Goal: Task Accomplishment & Management: Complete application form

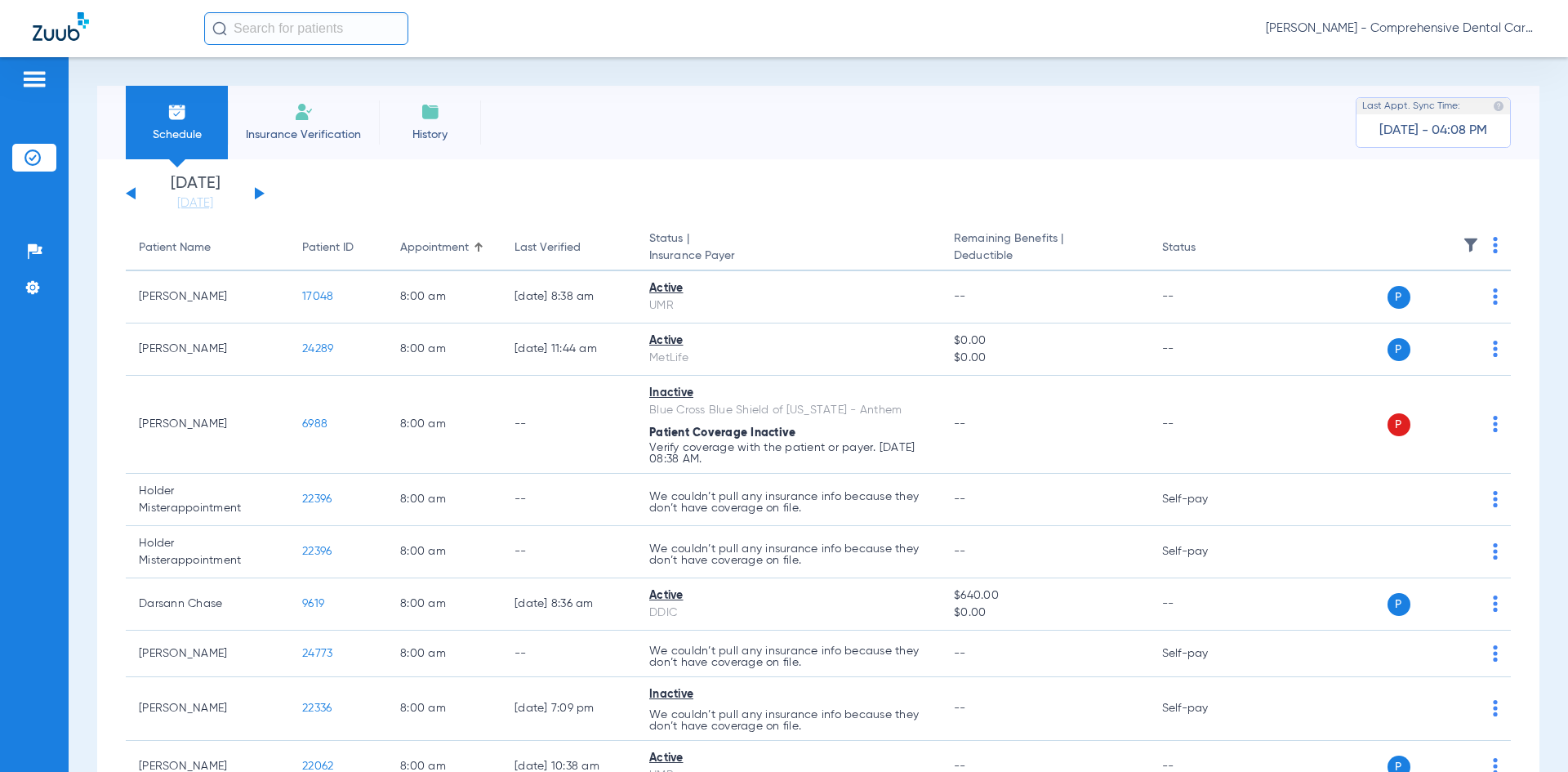
click at [273, 34] on input "text" at bounding box center [306, 28] width 204 height 32
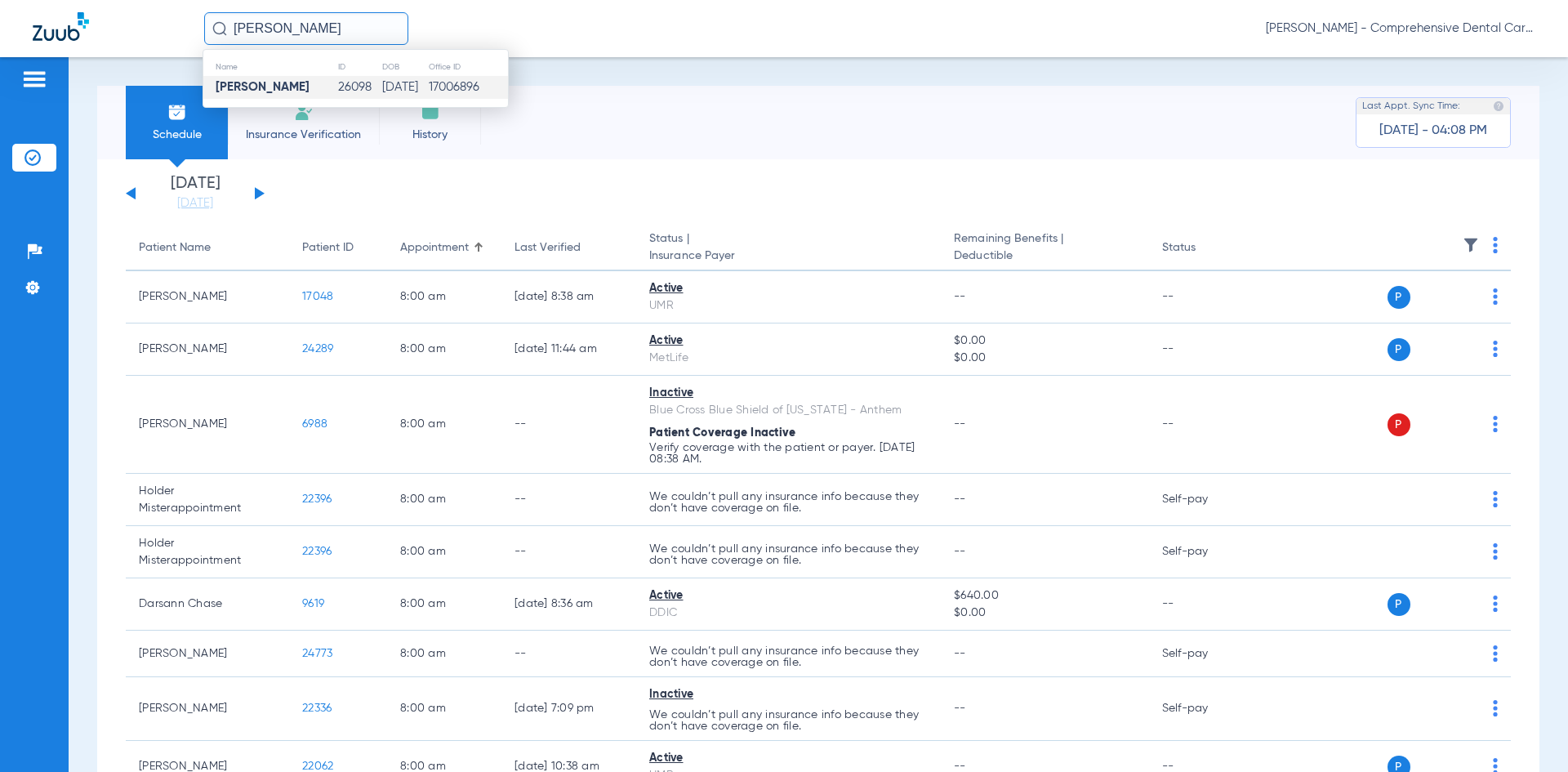
type input "[PERSON_NAME]"
click at [256, 84] on strong "[PERSON_NAME]" at bounding box center [263, 87] width 94 height 12
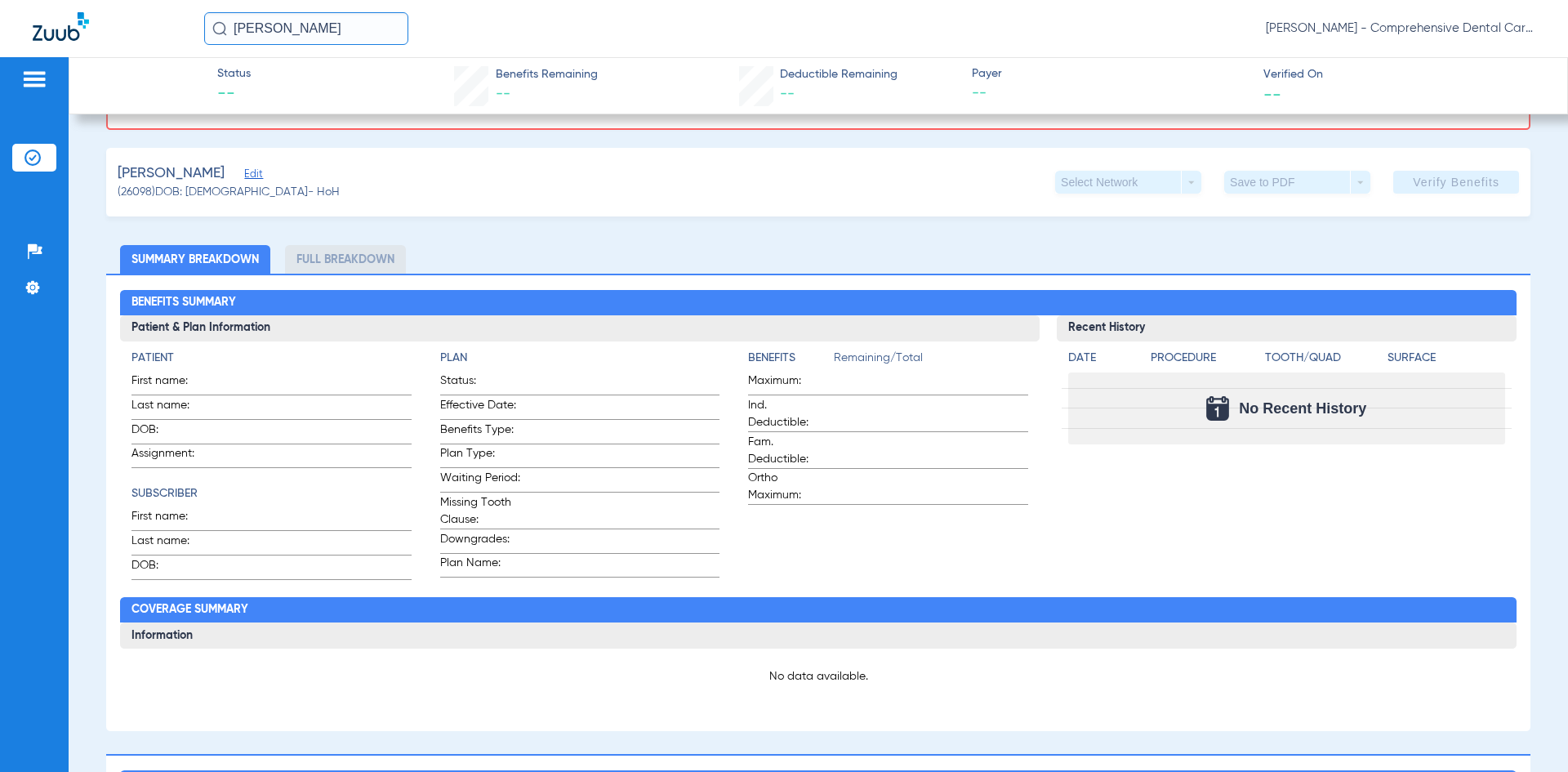
scroll to position [245, 0]
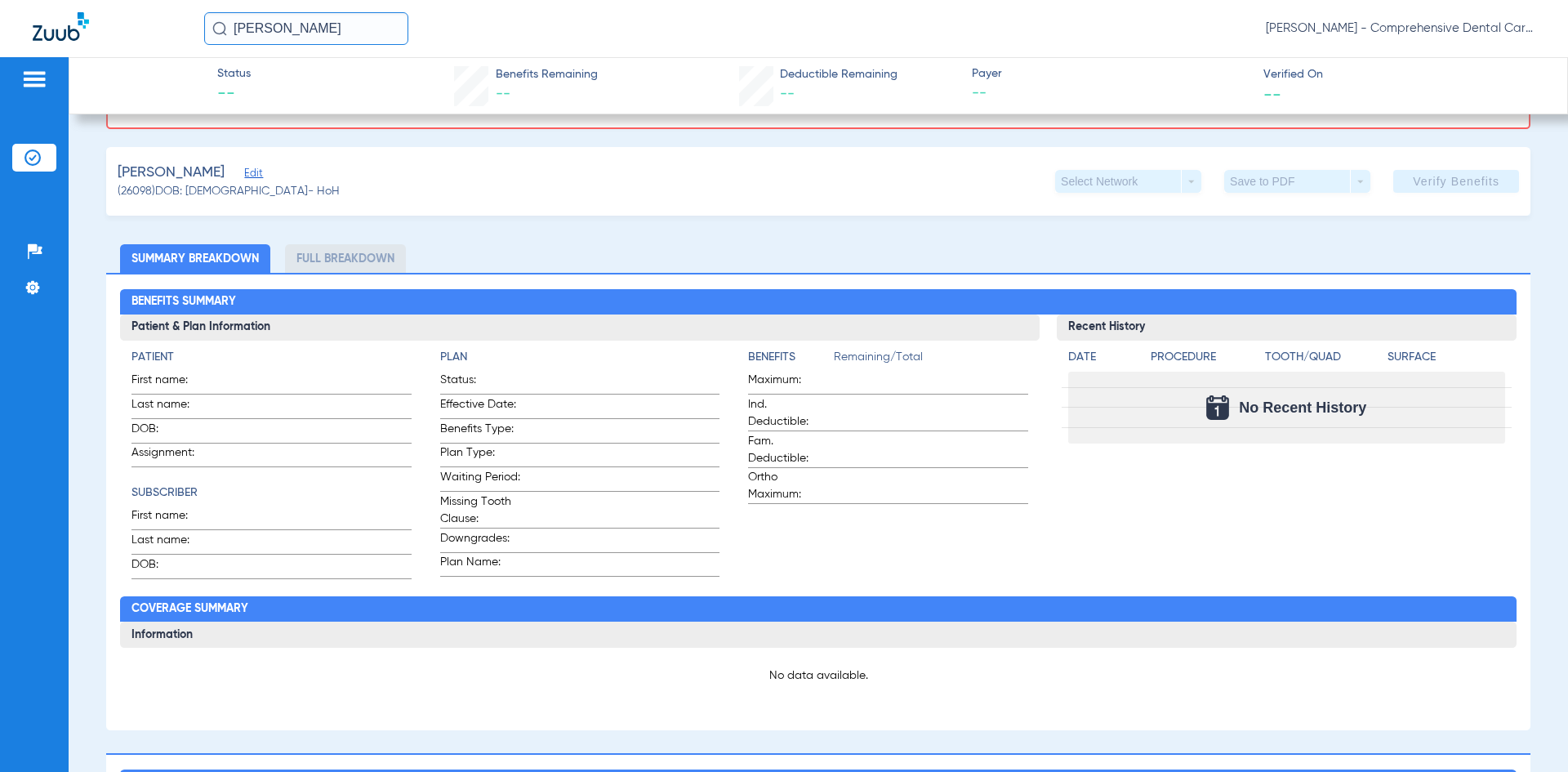
click at [259, 175] on span "Edit" at bounding box center [251, 175] width 15 height 16
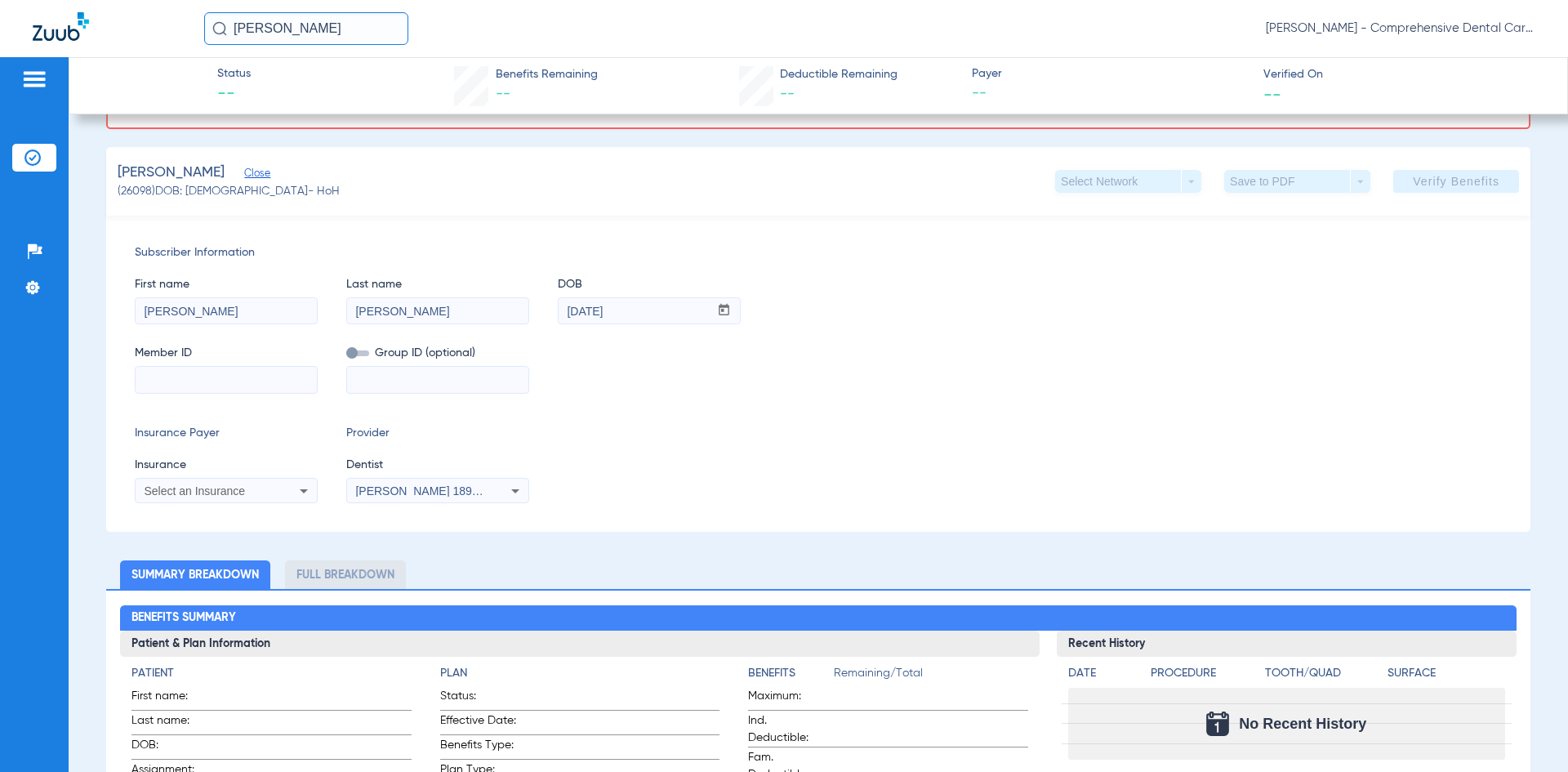
click at [200, 377] on input at bounding box center [226, 379] width 181 height 26
click at [205, 383] on input at bounding box center [226, 379] width 181 height 26
paste input "125789904301"
type input "125789904301"
click at [434, 383] on input at bounding box center [438, 379] width 181 height 26
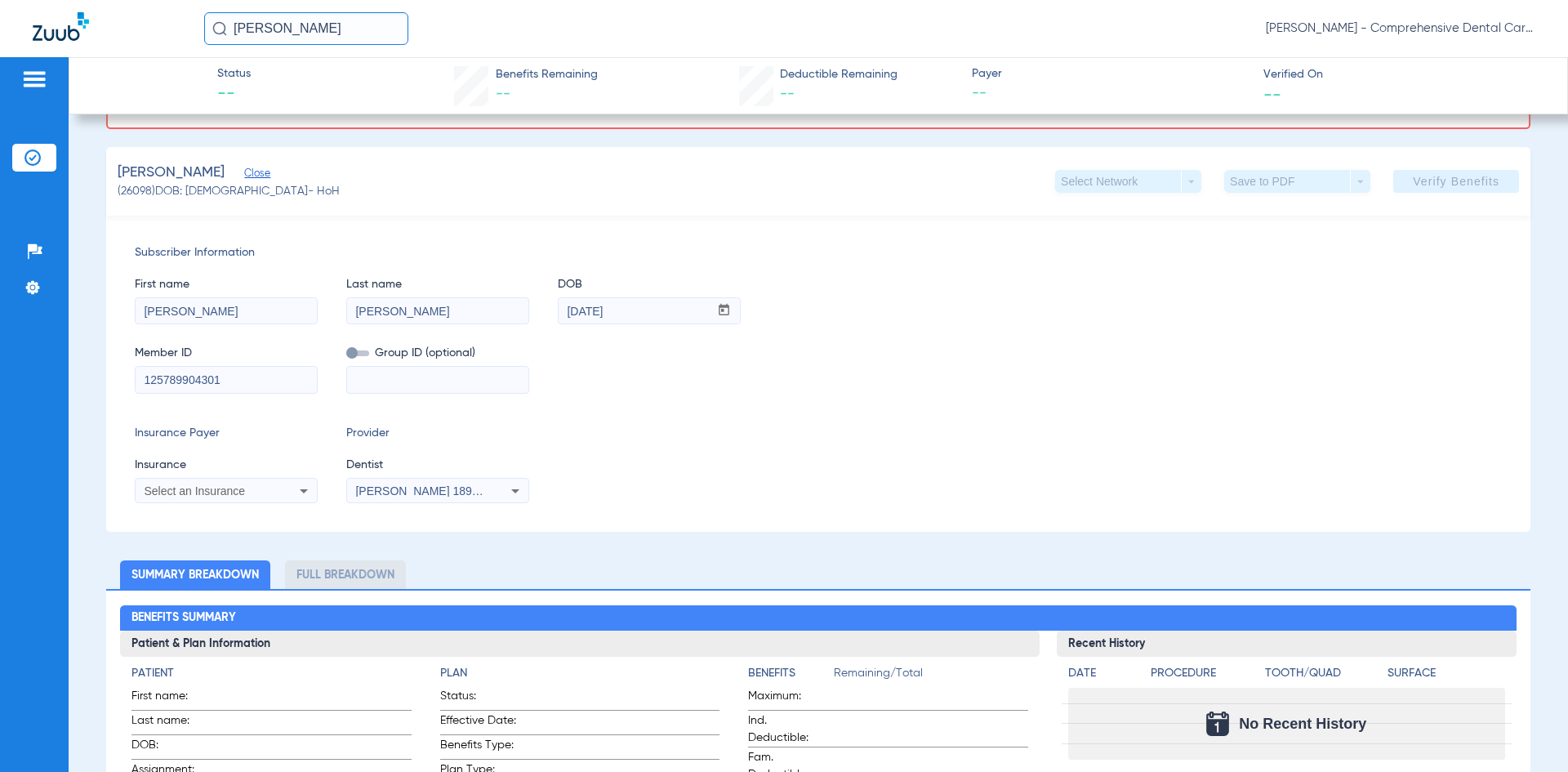
paste input "125789904301"
type input "125789904301"
drag, startPoint x: 451, startPoint y: 385, endPoint x: 294, endPoint y: 392, distance: 157.2
click at [294, 392] on div "Member ID 125789904301 Group ID (optional) 125789904301" at bounding box center [818, 361] width 1367 height 63
click at [423, 377] on input at bounding box center [438, 379] width 181 height 26
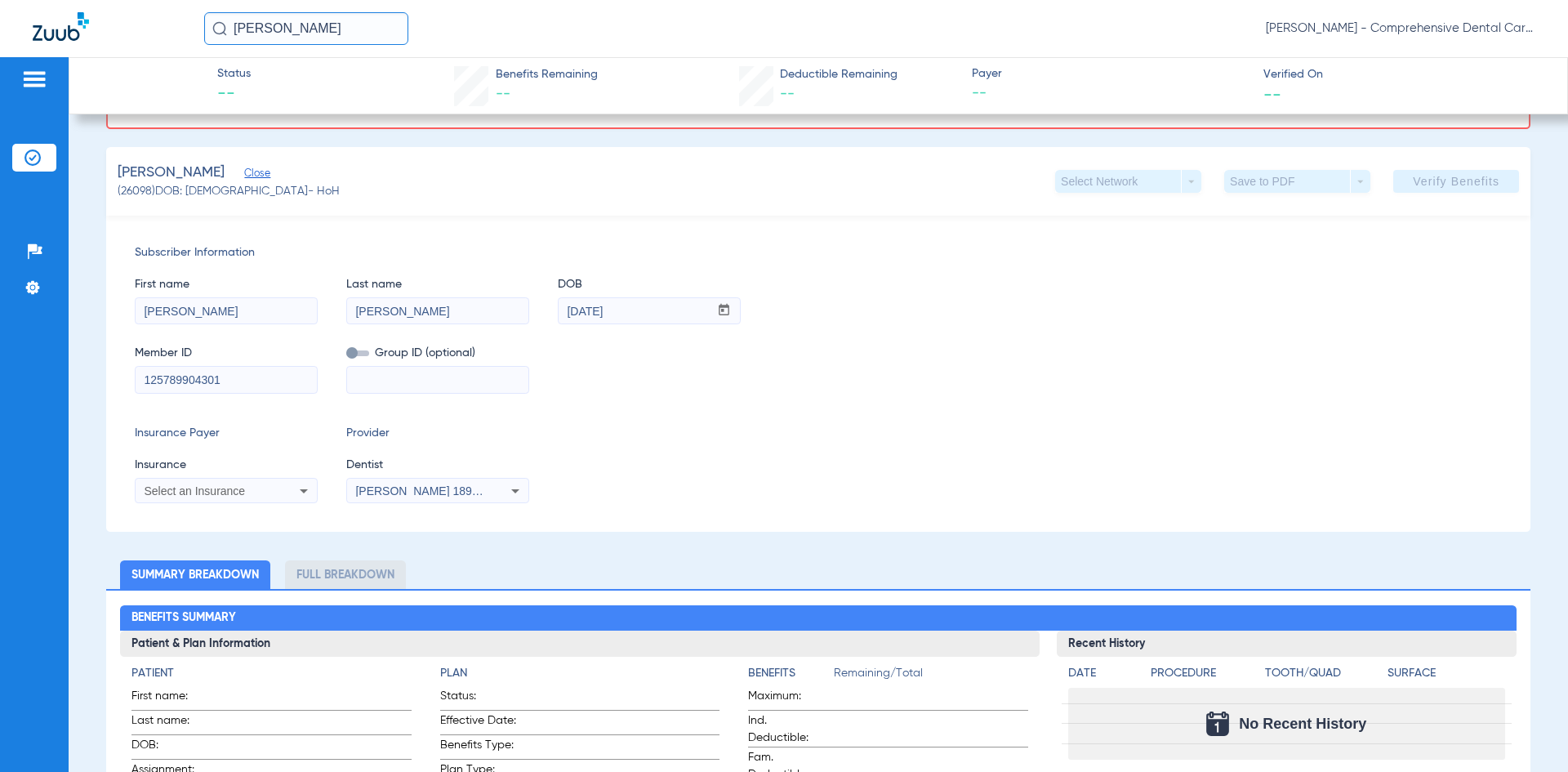
paste input "79080-01000"
type input "79080-01000"
click at [284, 493] on div "Select an Insurance" at bounding box center [226, 490] width 181 height 19
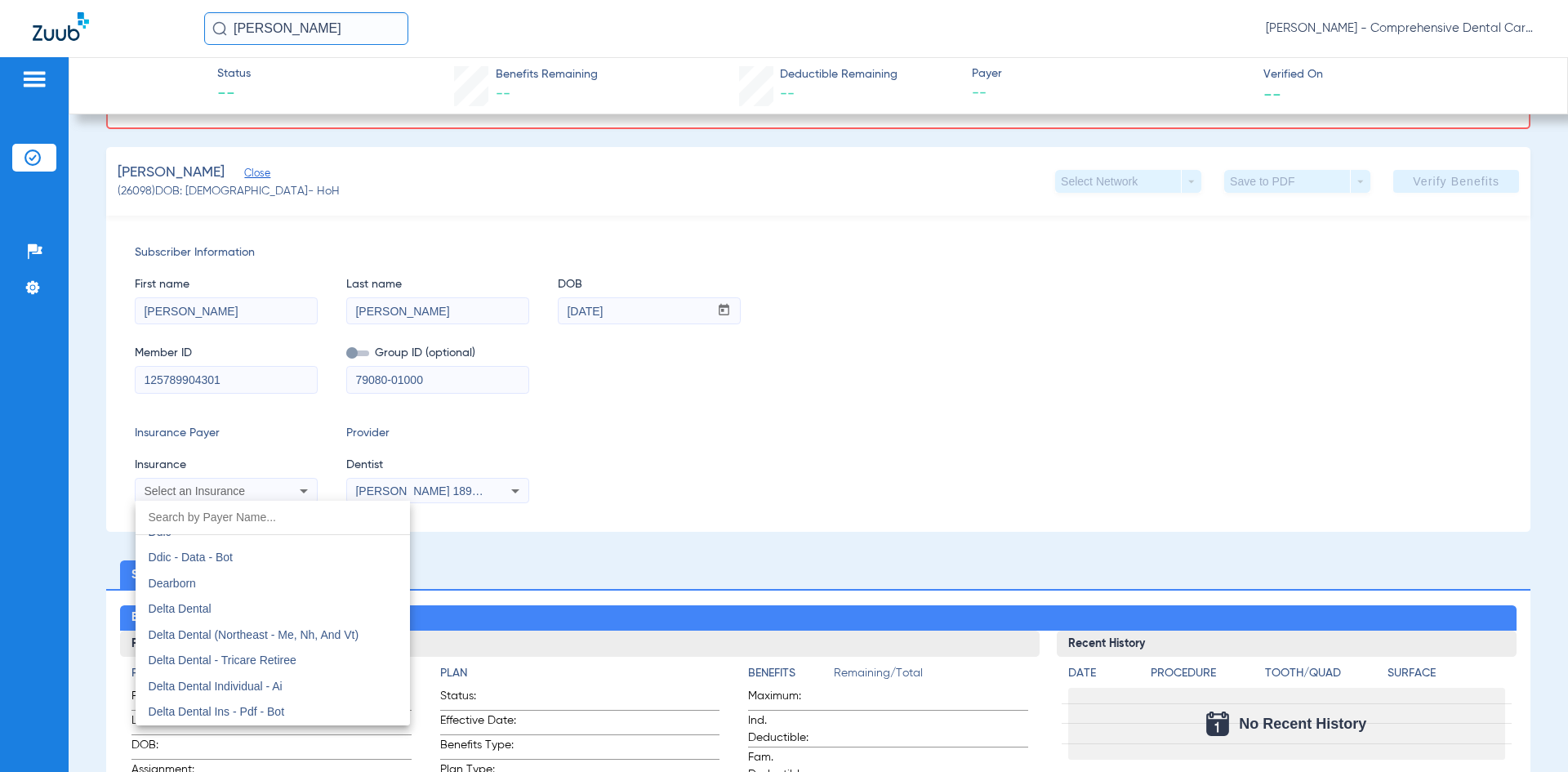
scroll to position [2613, 0]
click at [198, 613] on span "Delta Dental" at bounding box center [180, 609] width 63 height 13
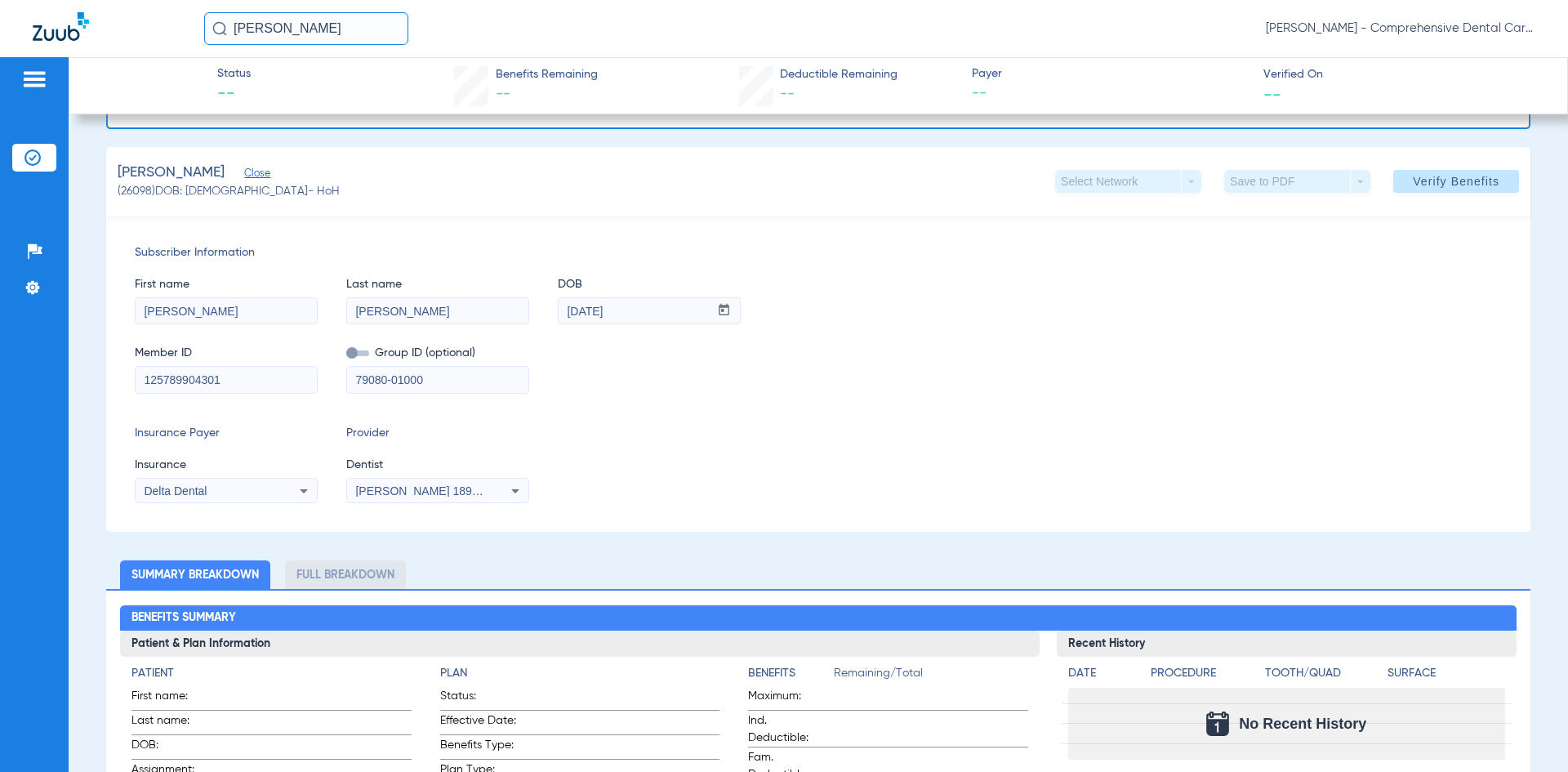
click at [451, 491] on span "[PERSON_NAME] 1891466108" at bounding box center [435, 490] width 161 height 13
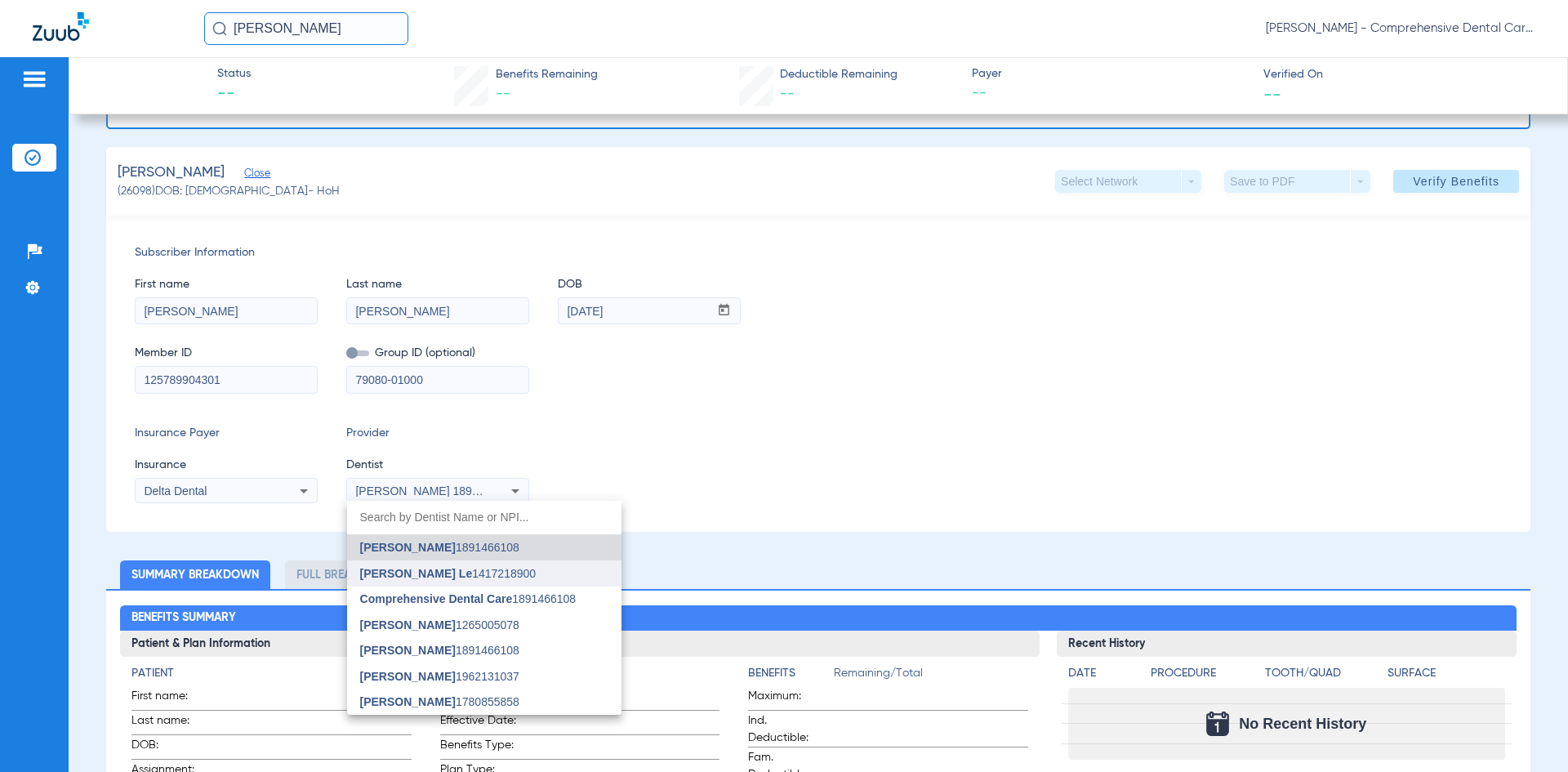
click at [394, 577] on span "[PERSON_NAME] Le" at bounding box center [416, 573] width 113 height 13
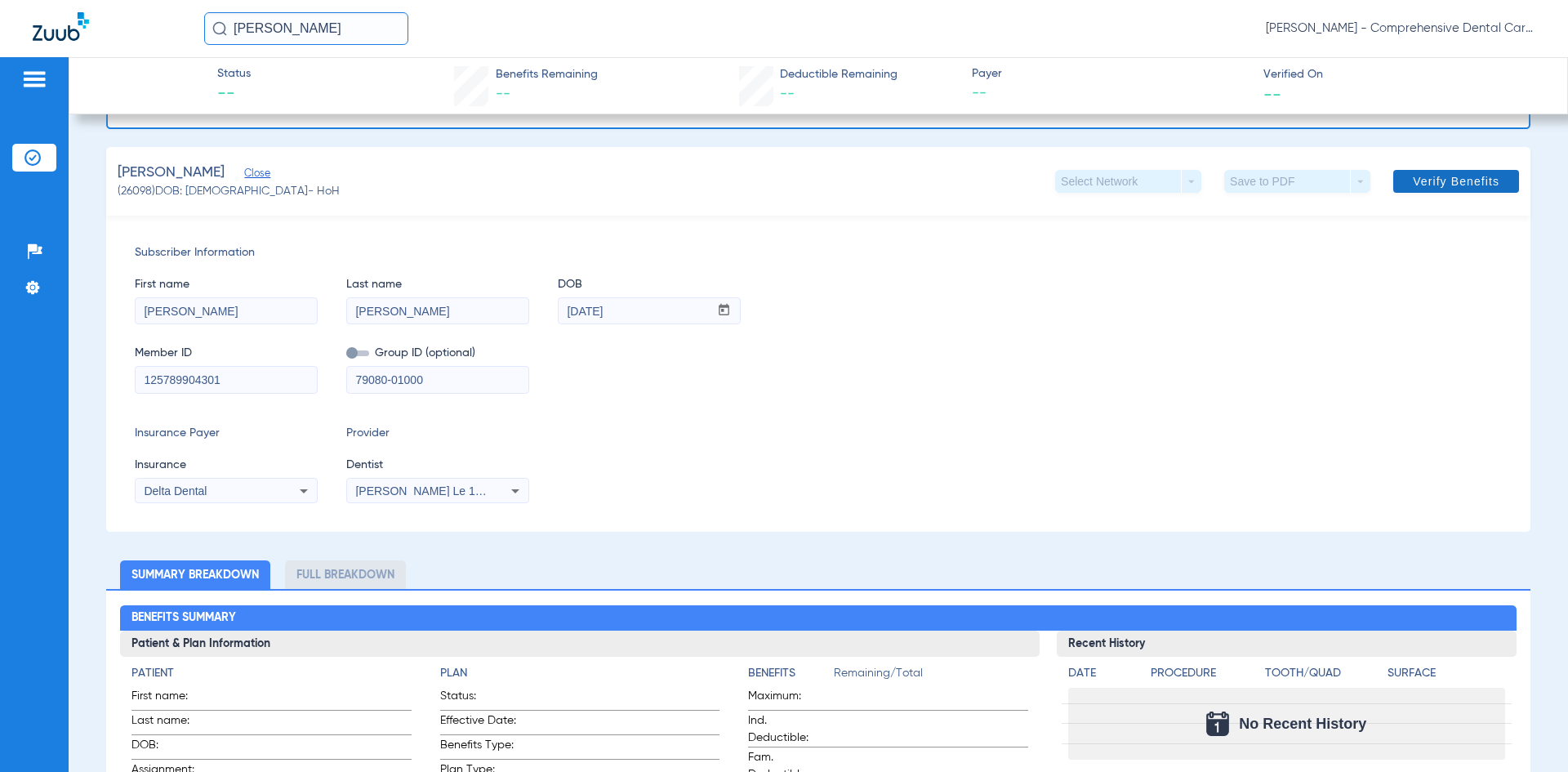
click at [1441, 181] on span "Verify Benefits" at bounding box center [1455, 181] width 86 height 13
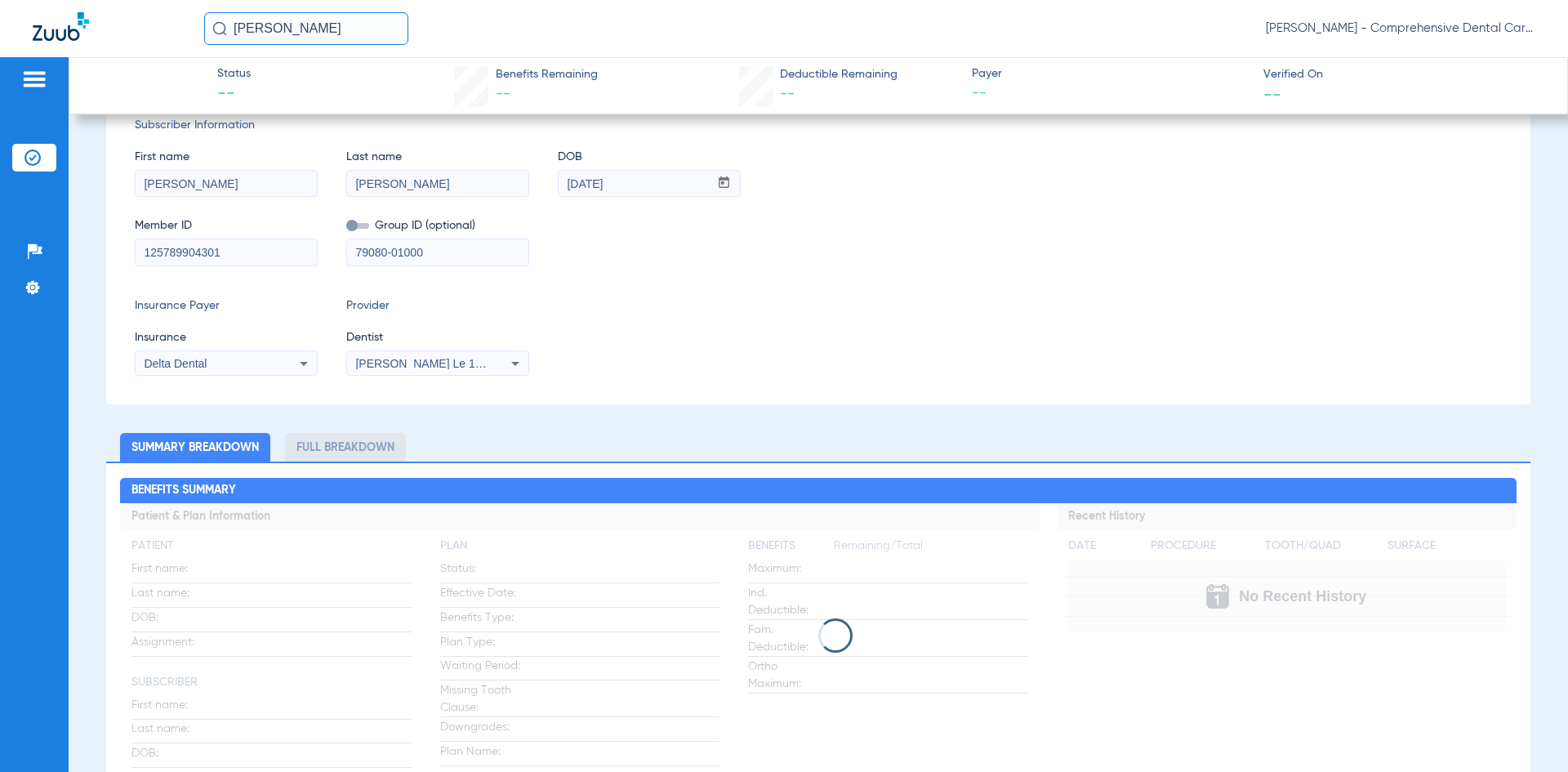
scroll to position [0, 0]
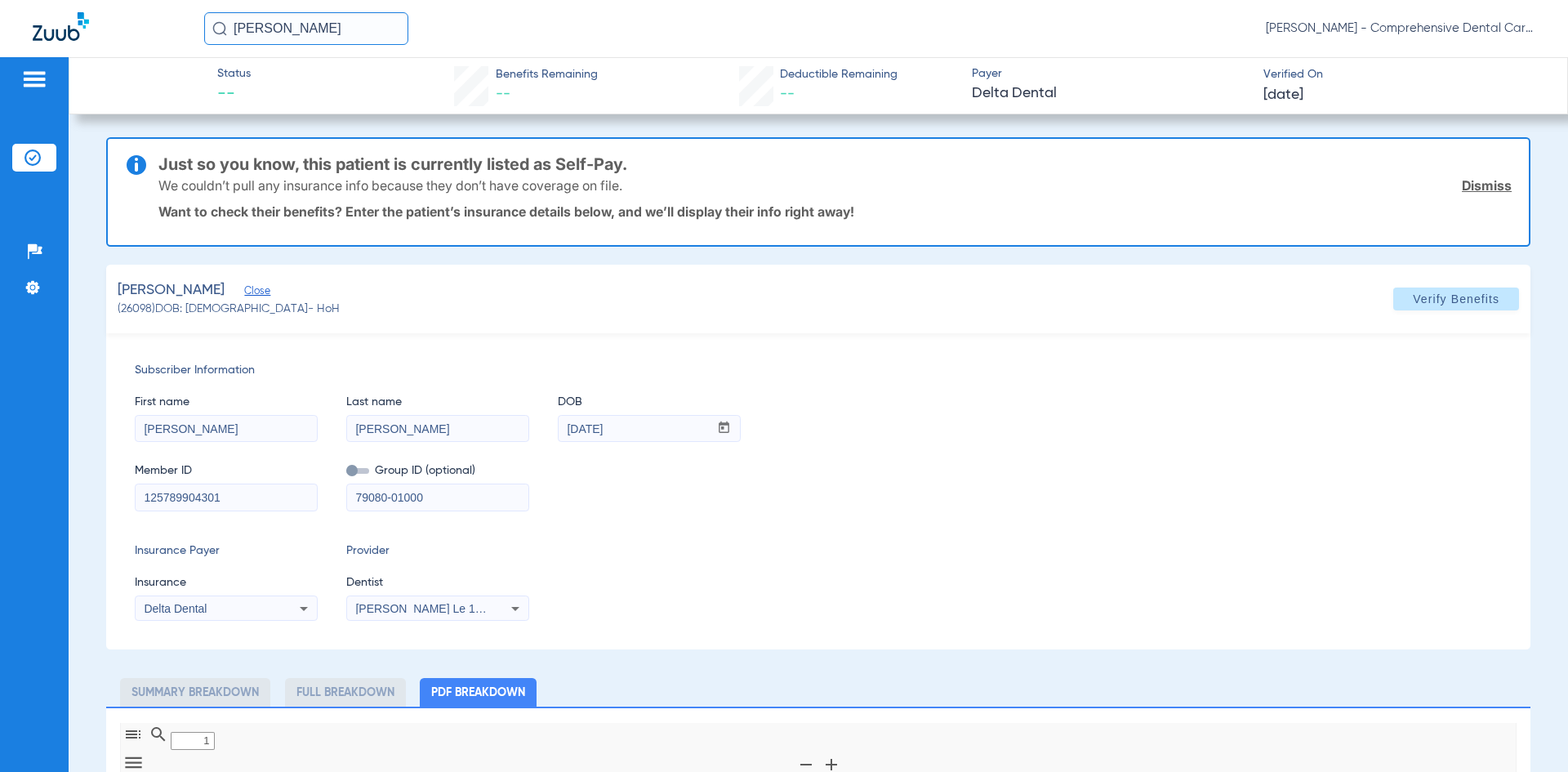
type input "0"
select select "page-width"
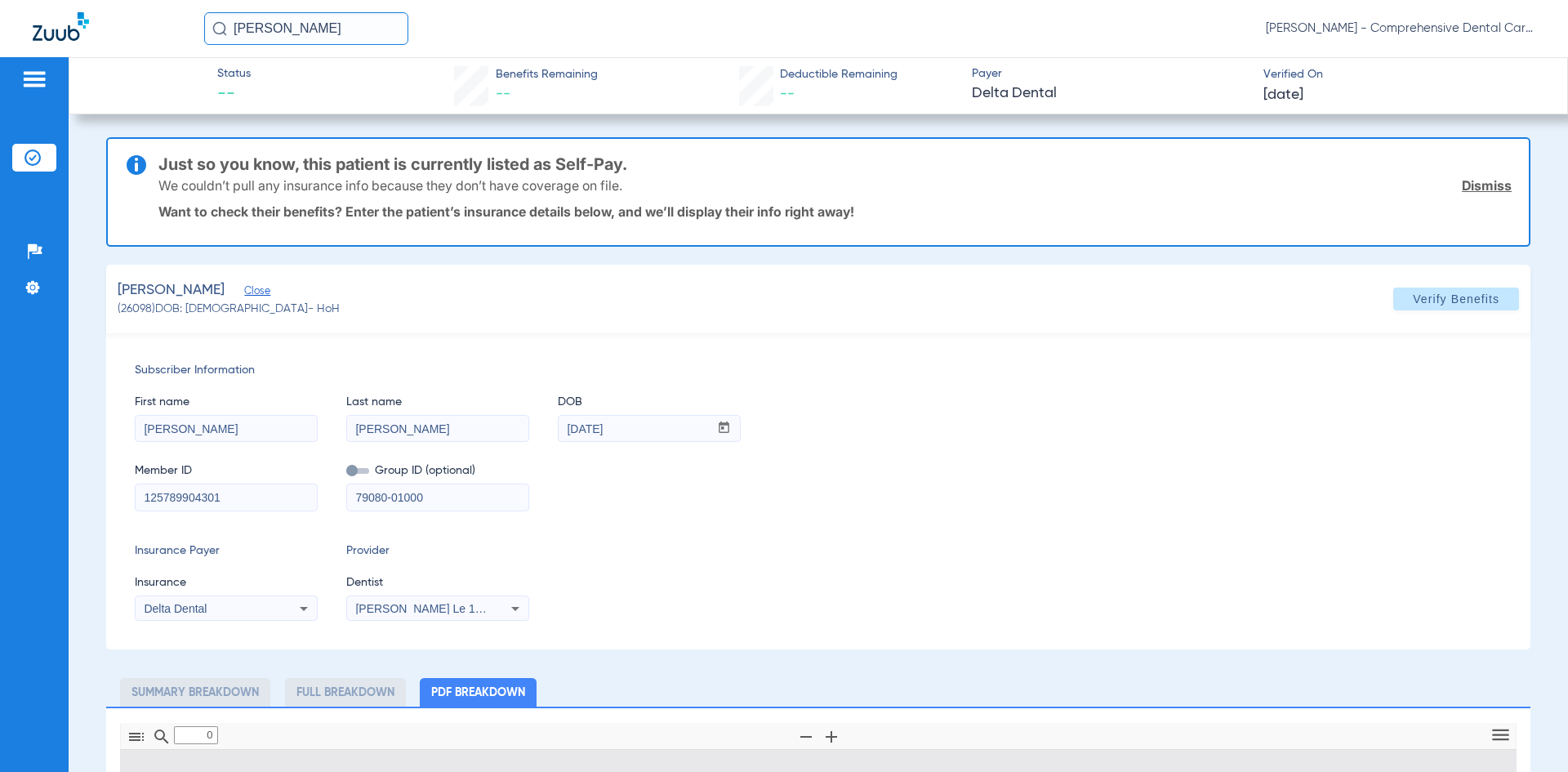
type input "1"
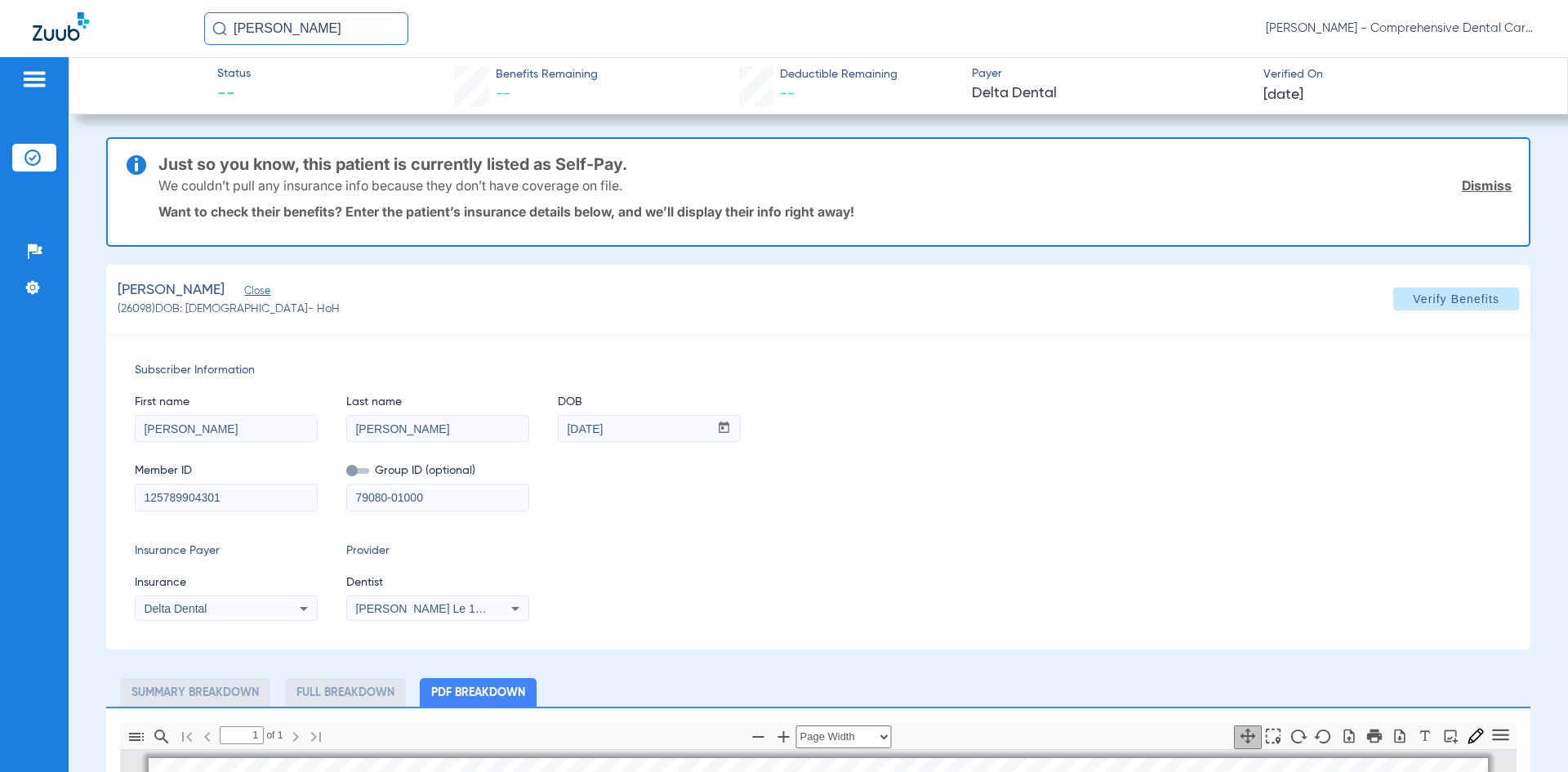
click at [359, 690] on li "Full Breakdown" at bounding box center [346, 692] width 121 height 29
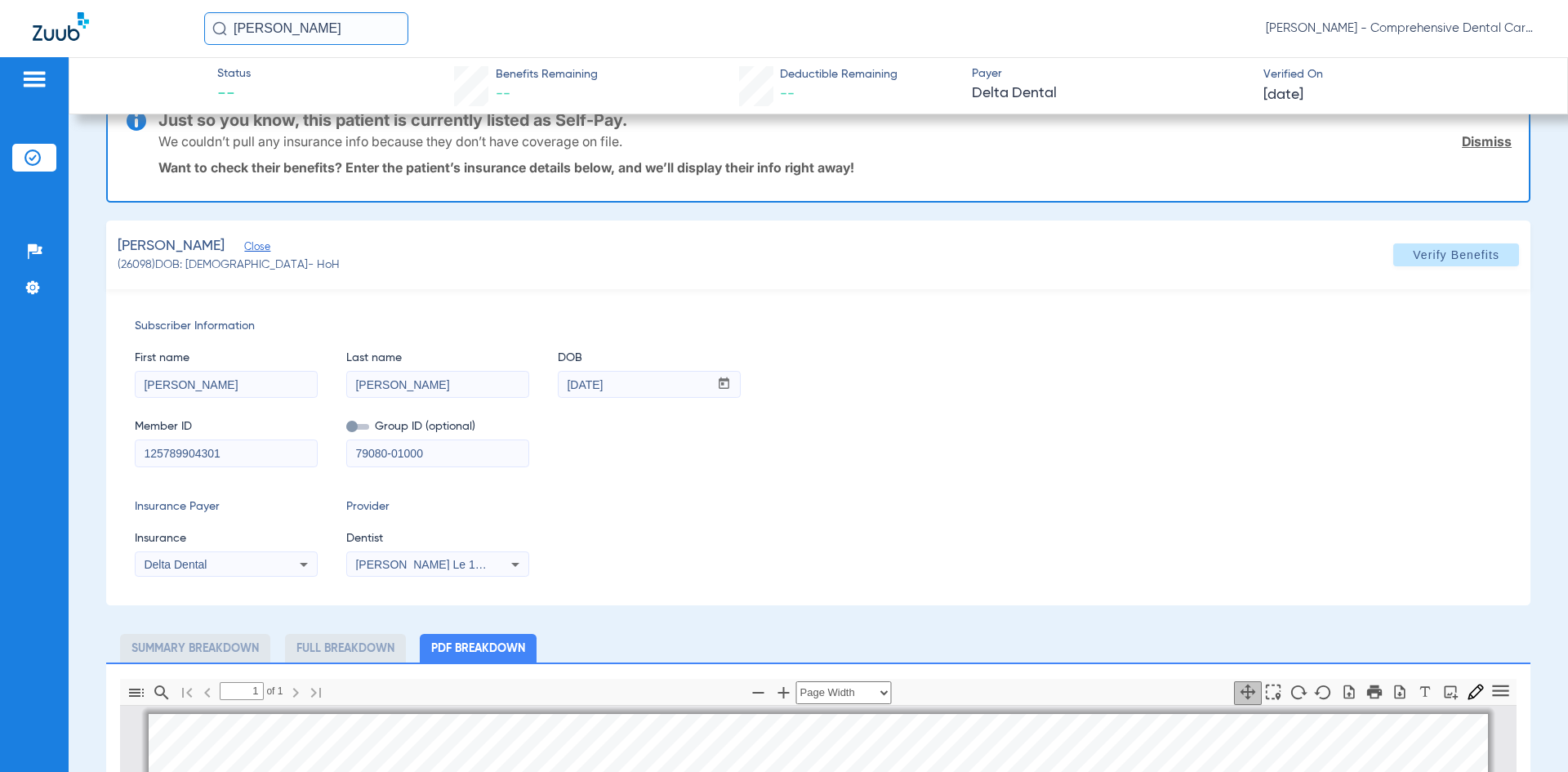
scroll to position [82, 0]
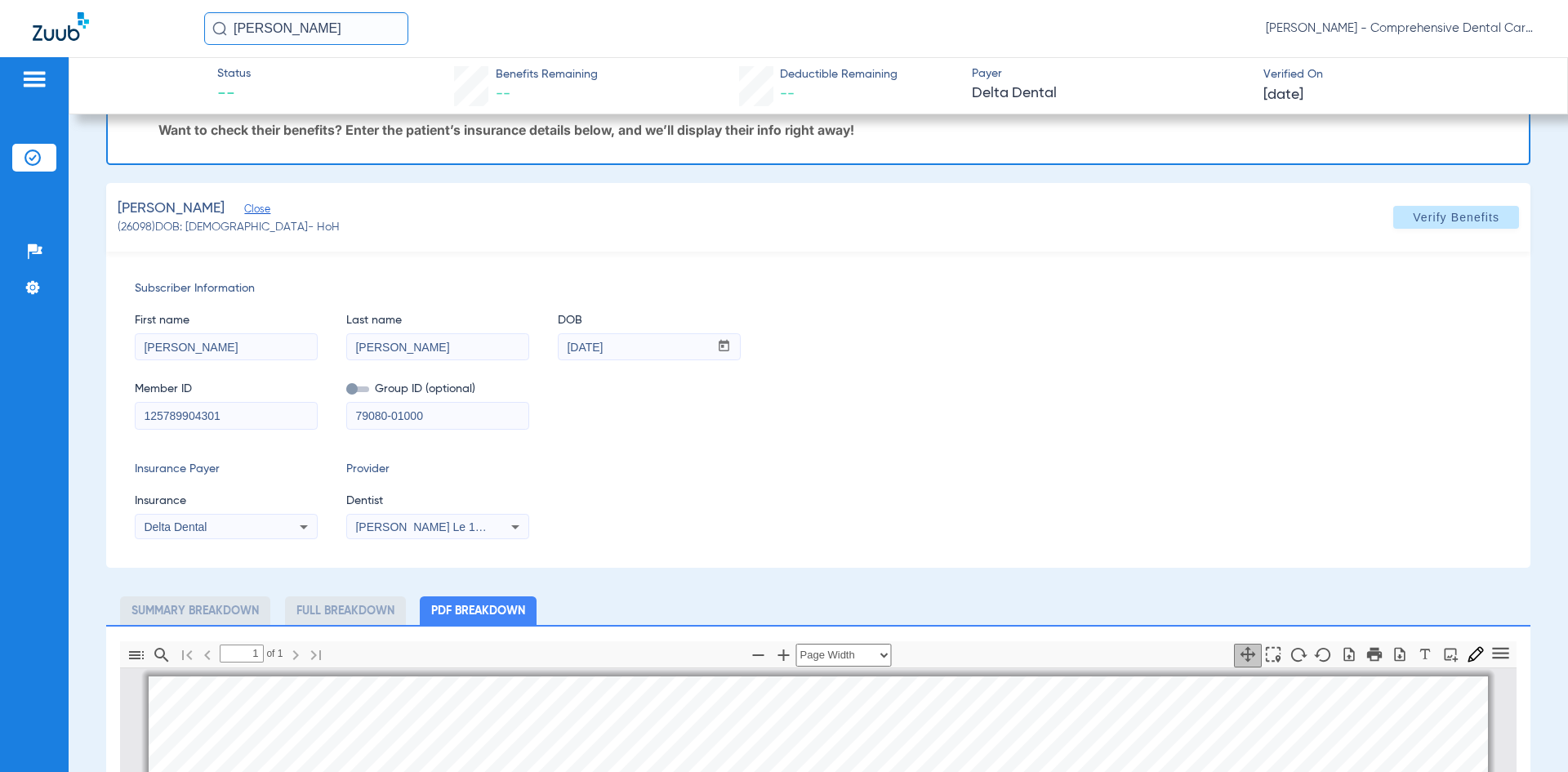
click at [338, 612] on li "Full Breakdown" at bounding box center [346, 610] width 121 height 29
click at [184, 599] on li "Summary Breakdown" at bounding box center [195, 610] width 150 height 29
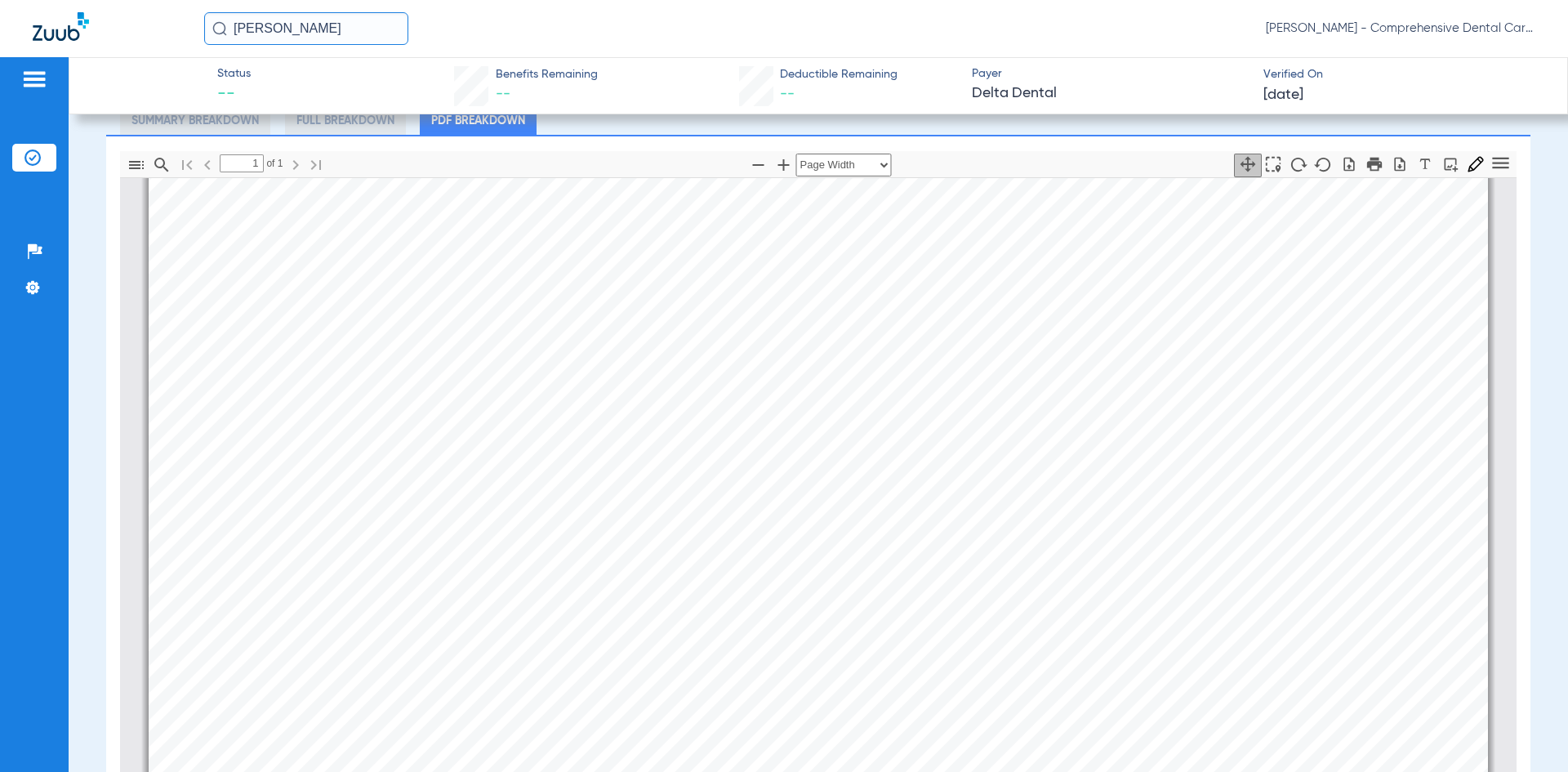
scroll to position [0, 0]
